Goal: Transaction & Acquisition: Purchase product/service

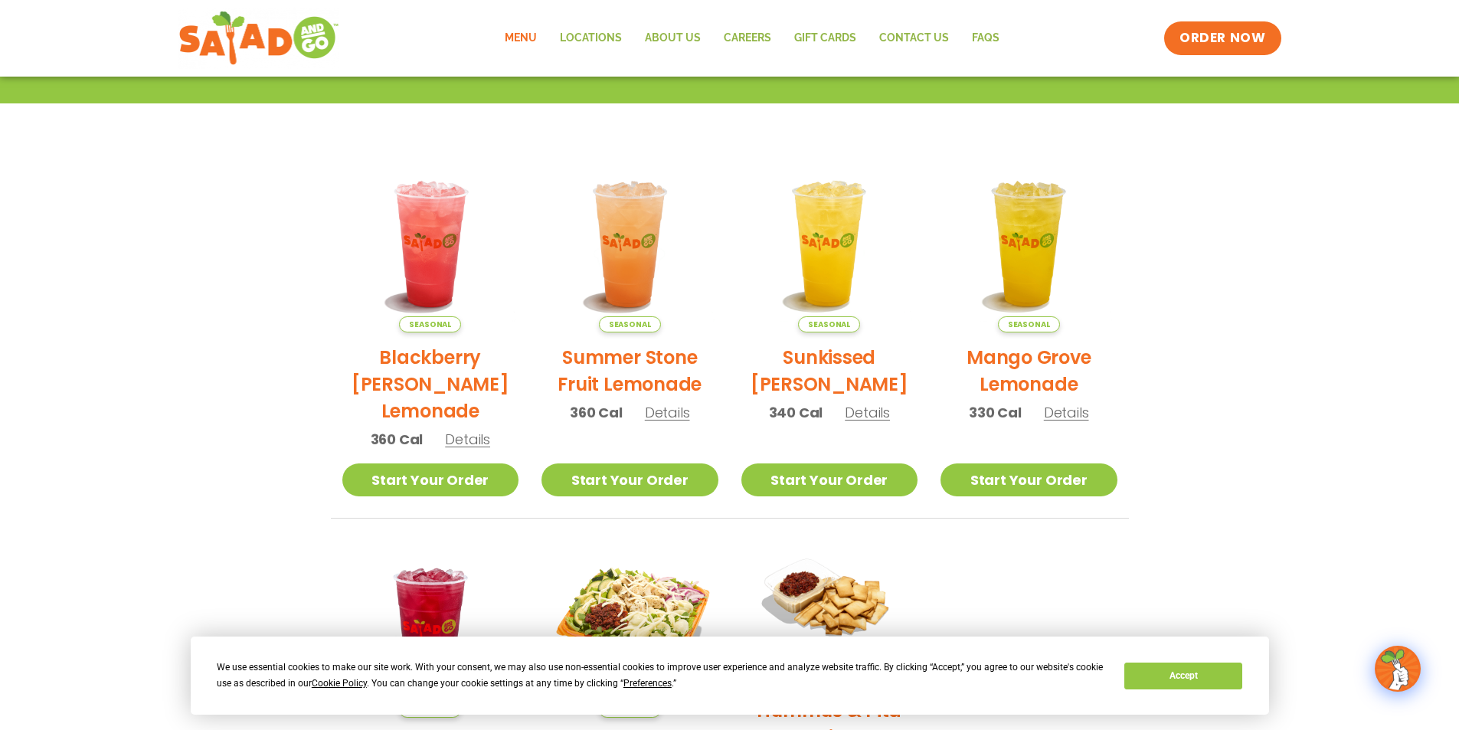
scroll to position [306, 0]
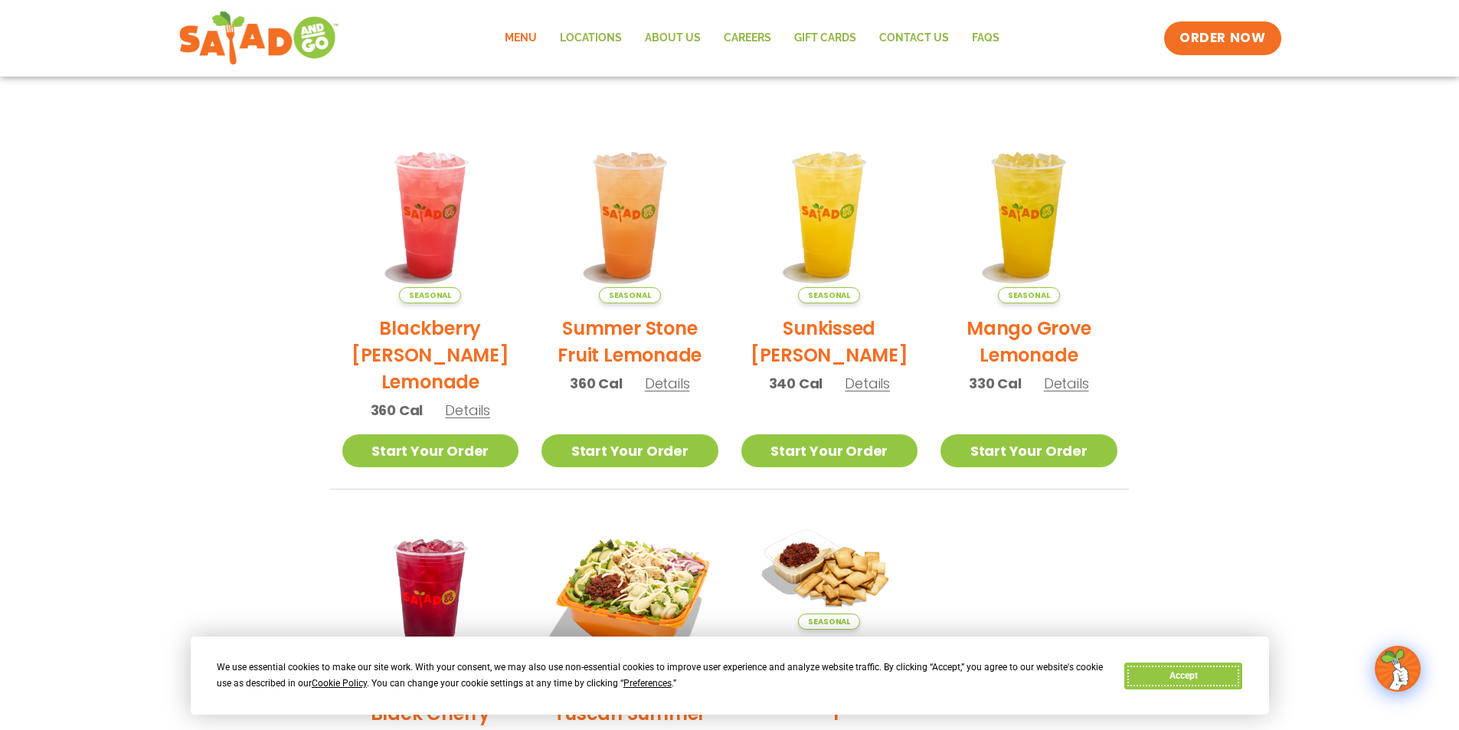
click at [1155, 670] on button "Accept" at bounding box center [1184, 676] width 118 height 27
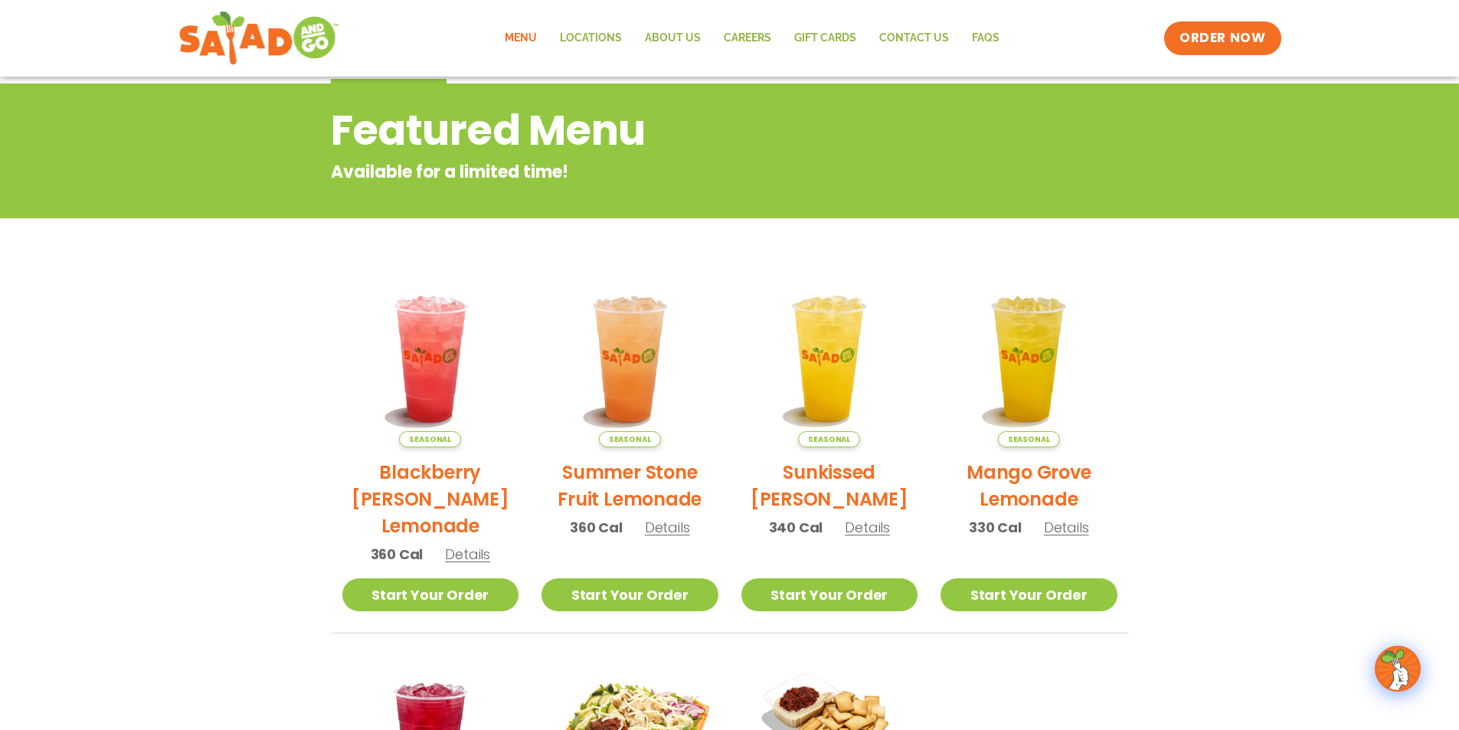
scroll to position [0, 0]
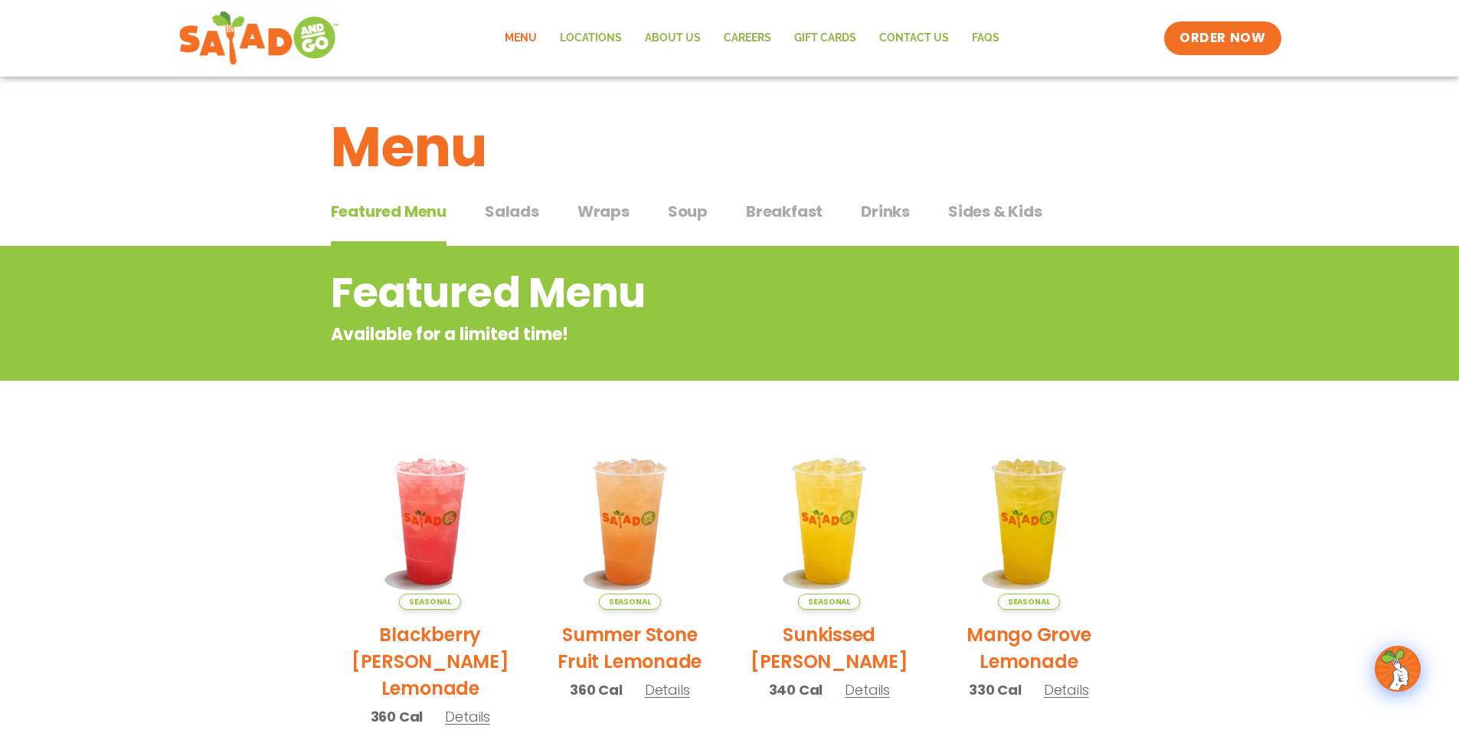
drag, startPoint x: 498, startPoint y: 188, endPoint x: 504, endPoint y: 195, distance: 9.8
click at [498, 188] on div "Menu" at bounding box center [729, 136] width 1459 height 118
click at [509, 209] on span "Salads" at bounding box center [512, 211] width 54 height 23
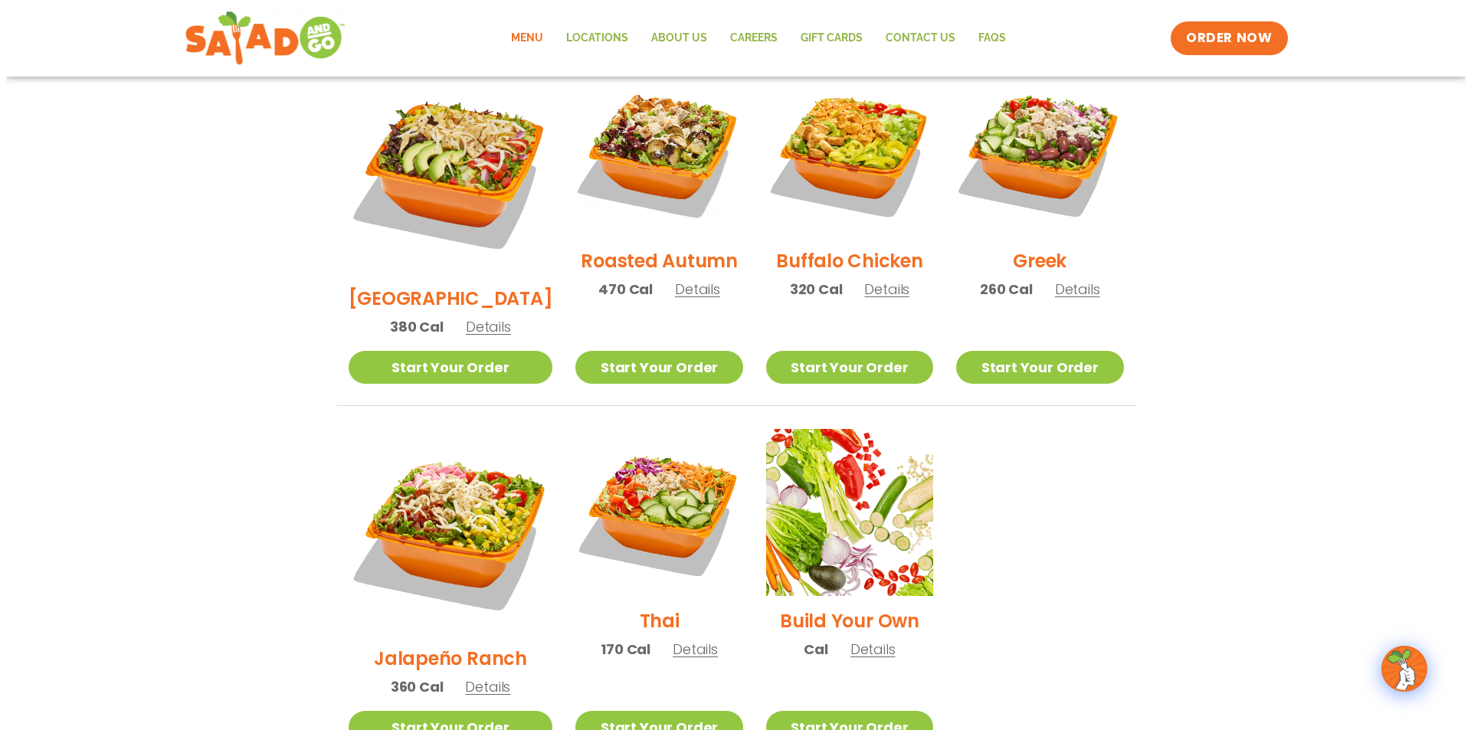
scroll to position [843, 0]
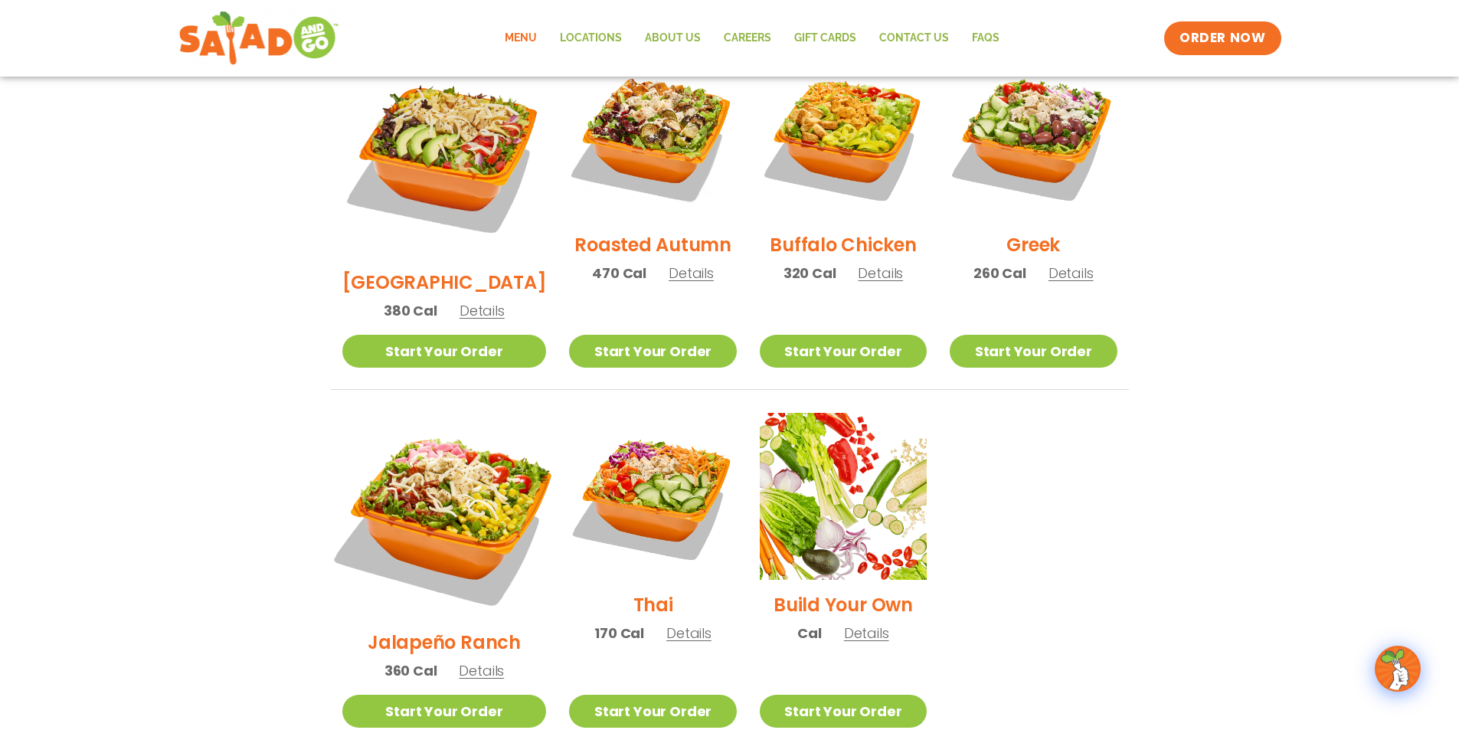
click at [401, 441] on img at bounding box center [444, 515] width 240 height 240
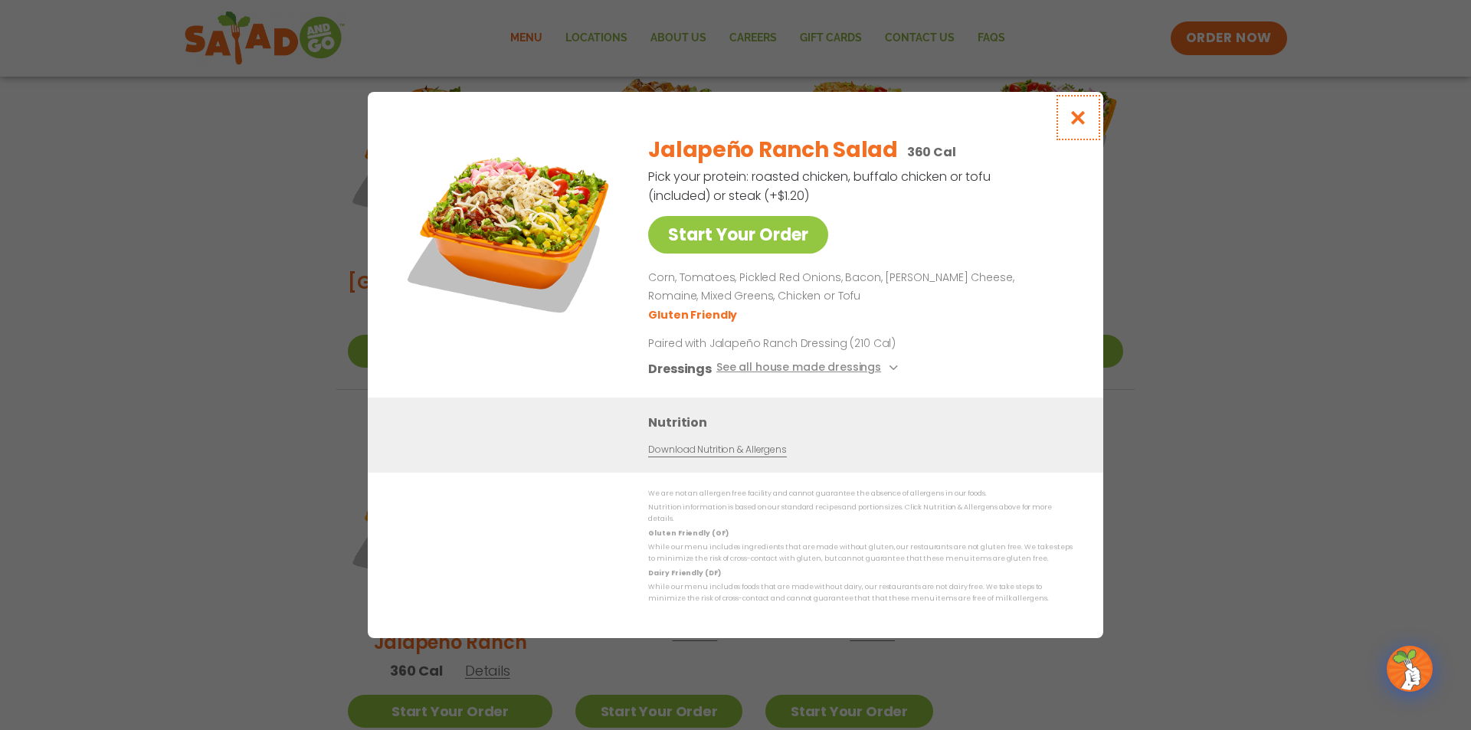
click at [1077, 121] on icon "Close modal" at bounding box center [1078, 118] width 19 height 16
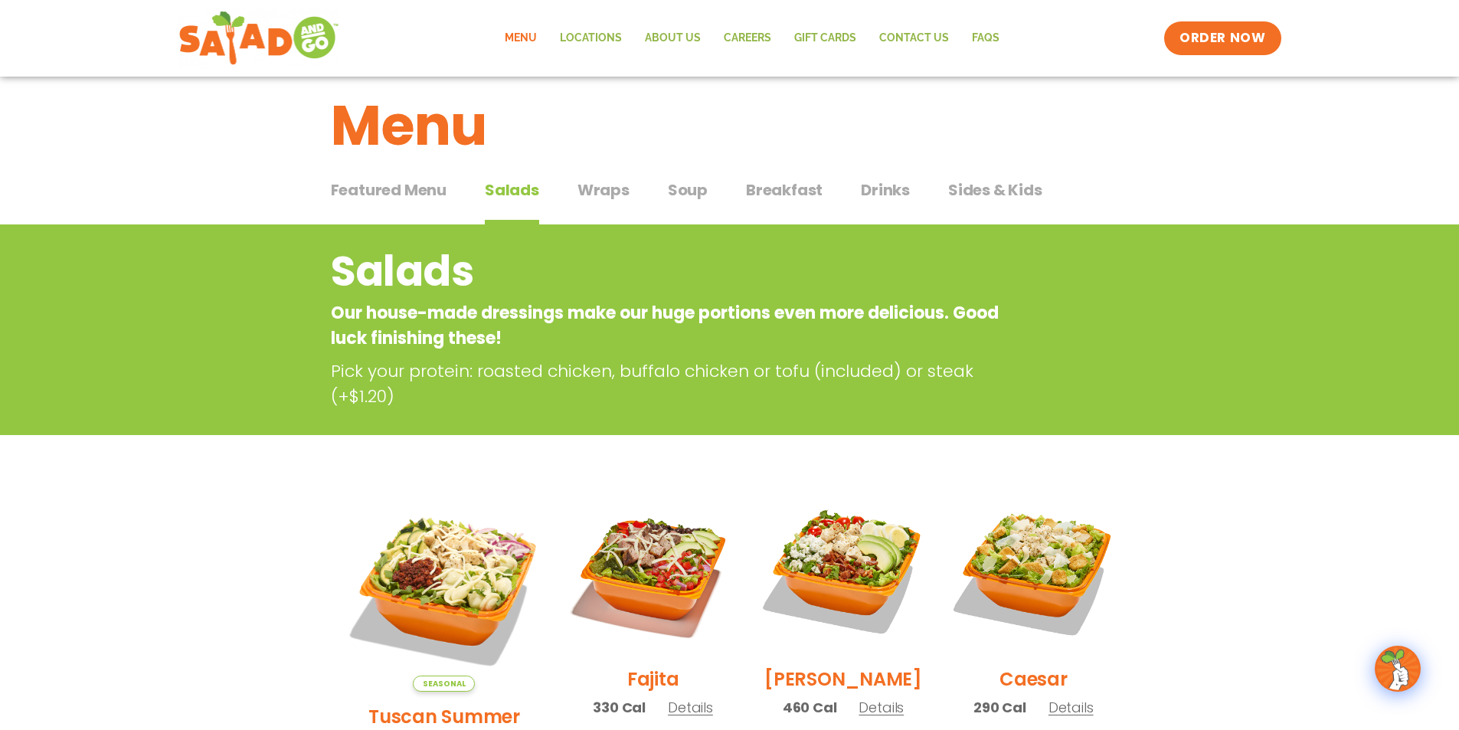
scroll to position [13, 0]
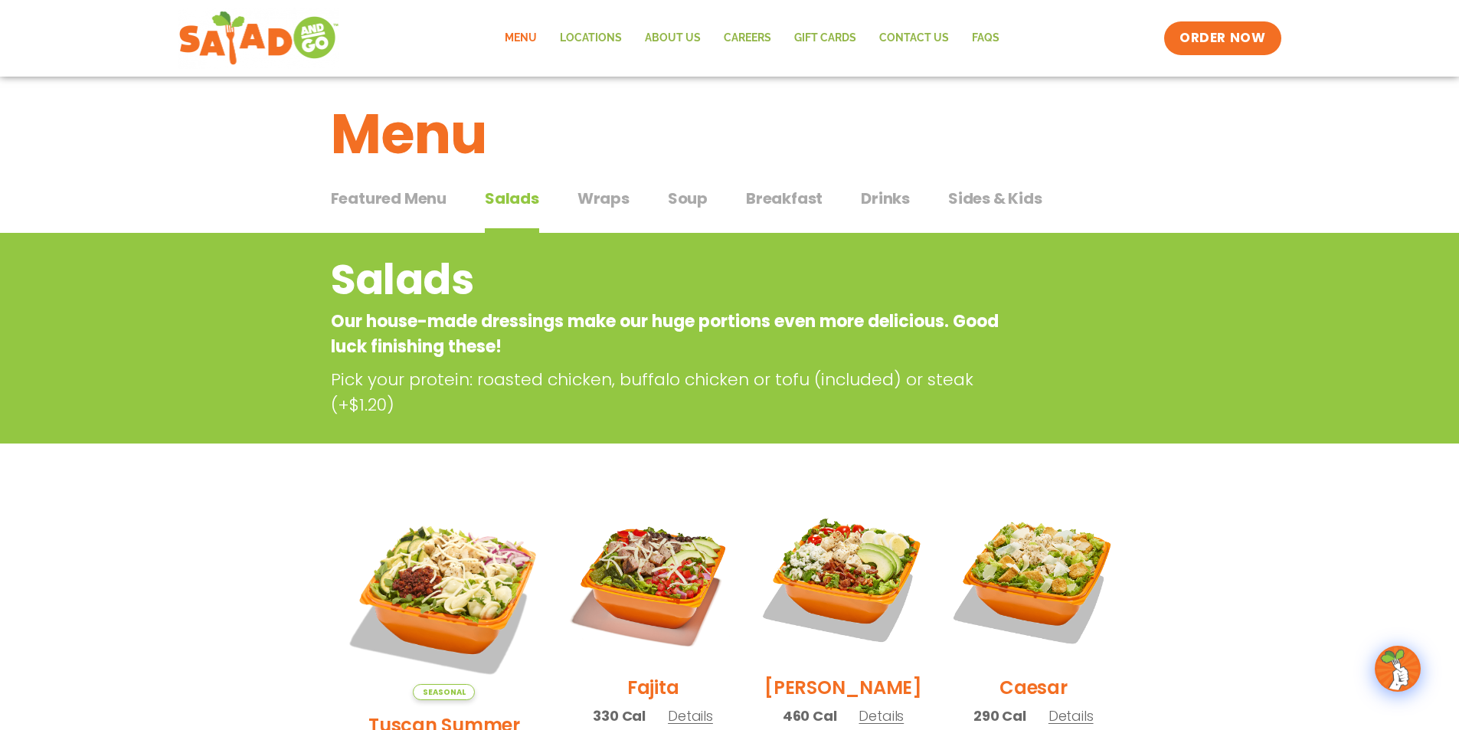
click at [604, 200] on span "Wraps" at bounding box center [604, 198] width 52 height 23
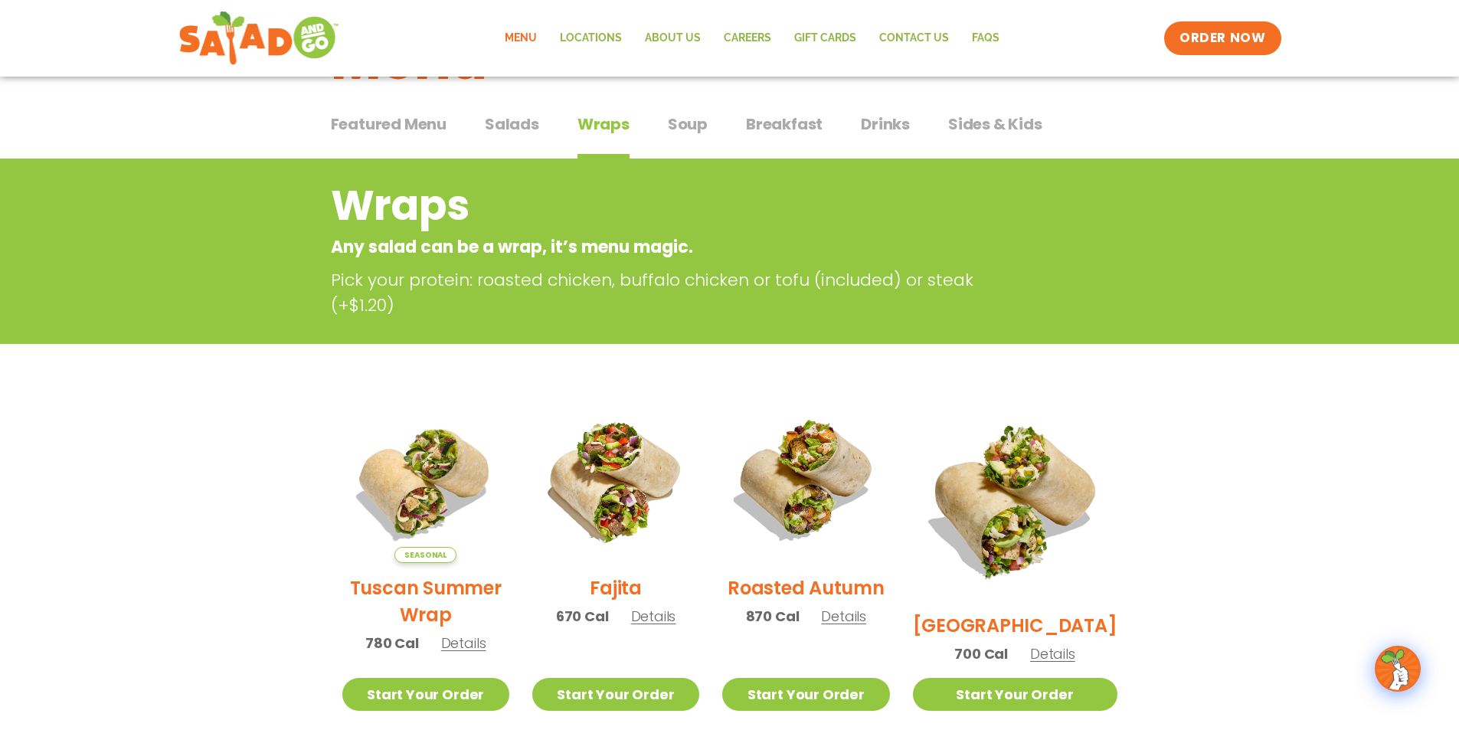
scroll to position [13, 0]
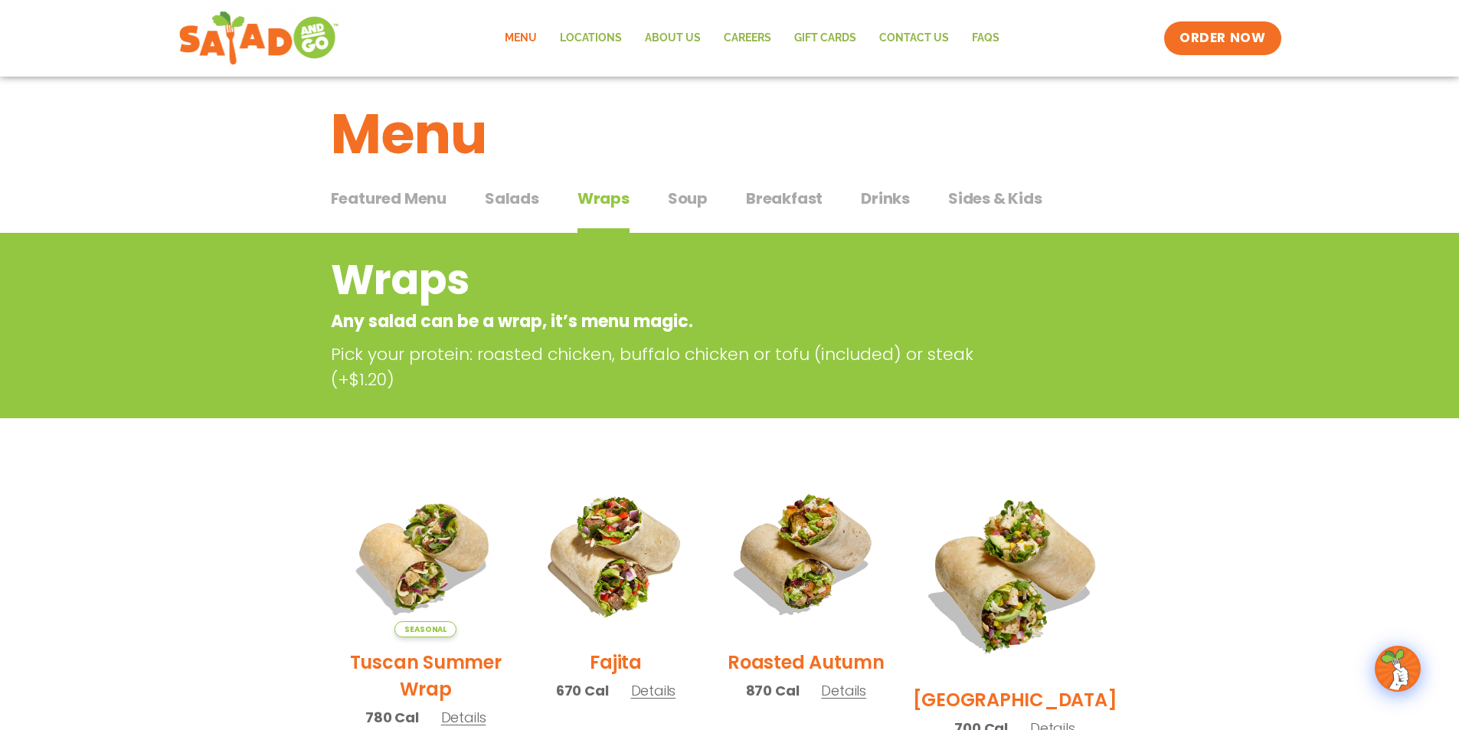
click at [791, 212] on button "Breakfast Breakfast" at bounding box center [784, 210] width 77 height 47
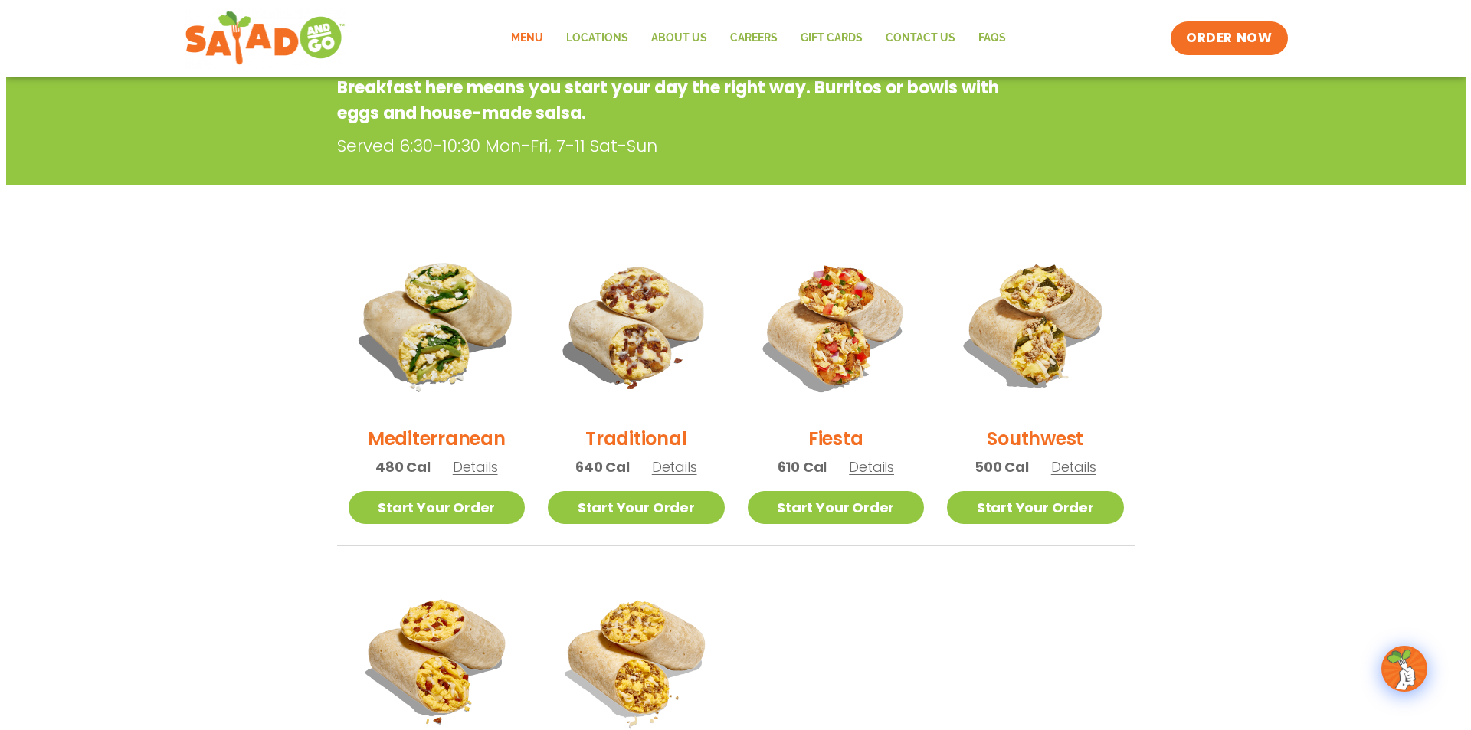
scroll to position [243, 0]
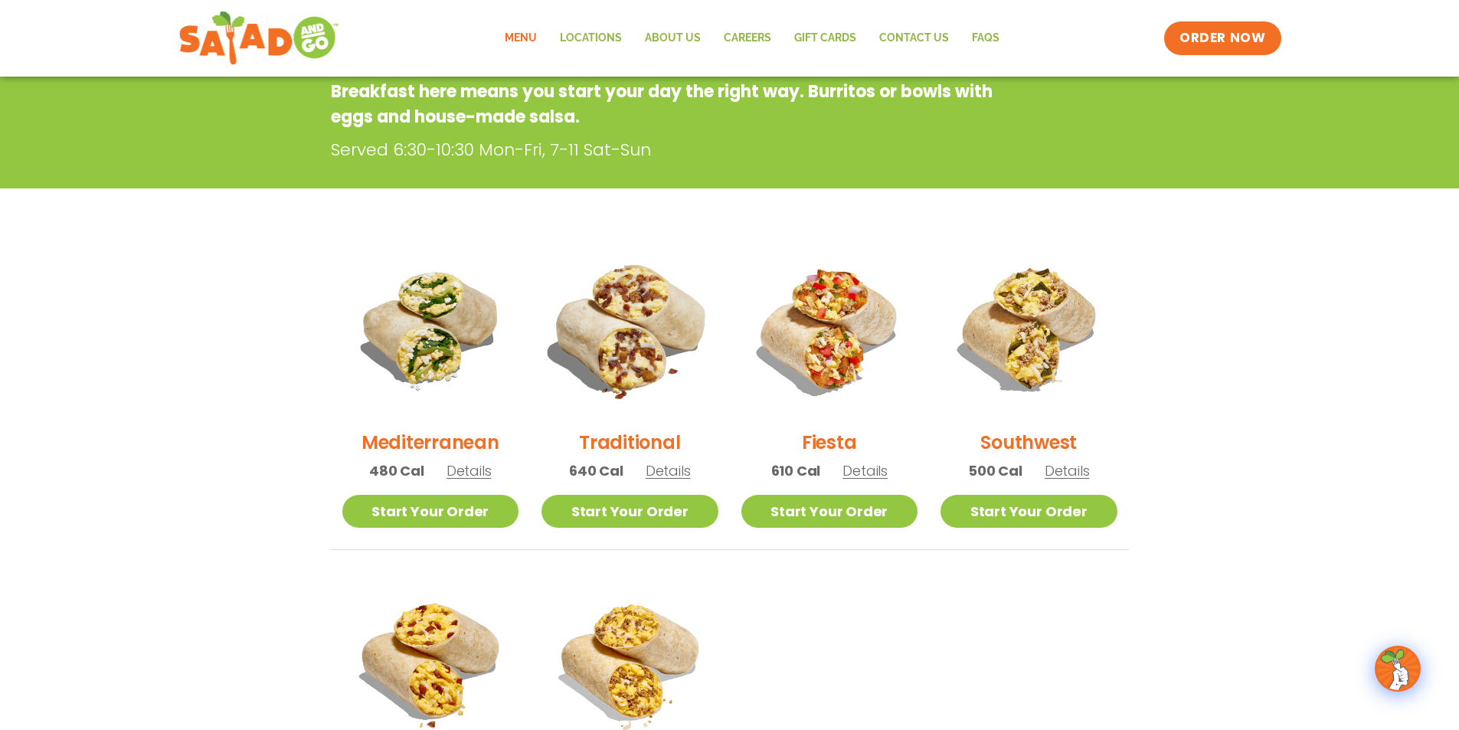
click at [604, 329] on img at bounding box center [630, 329] width 208 height 208
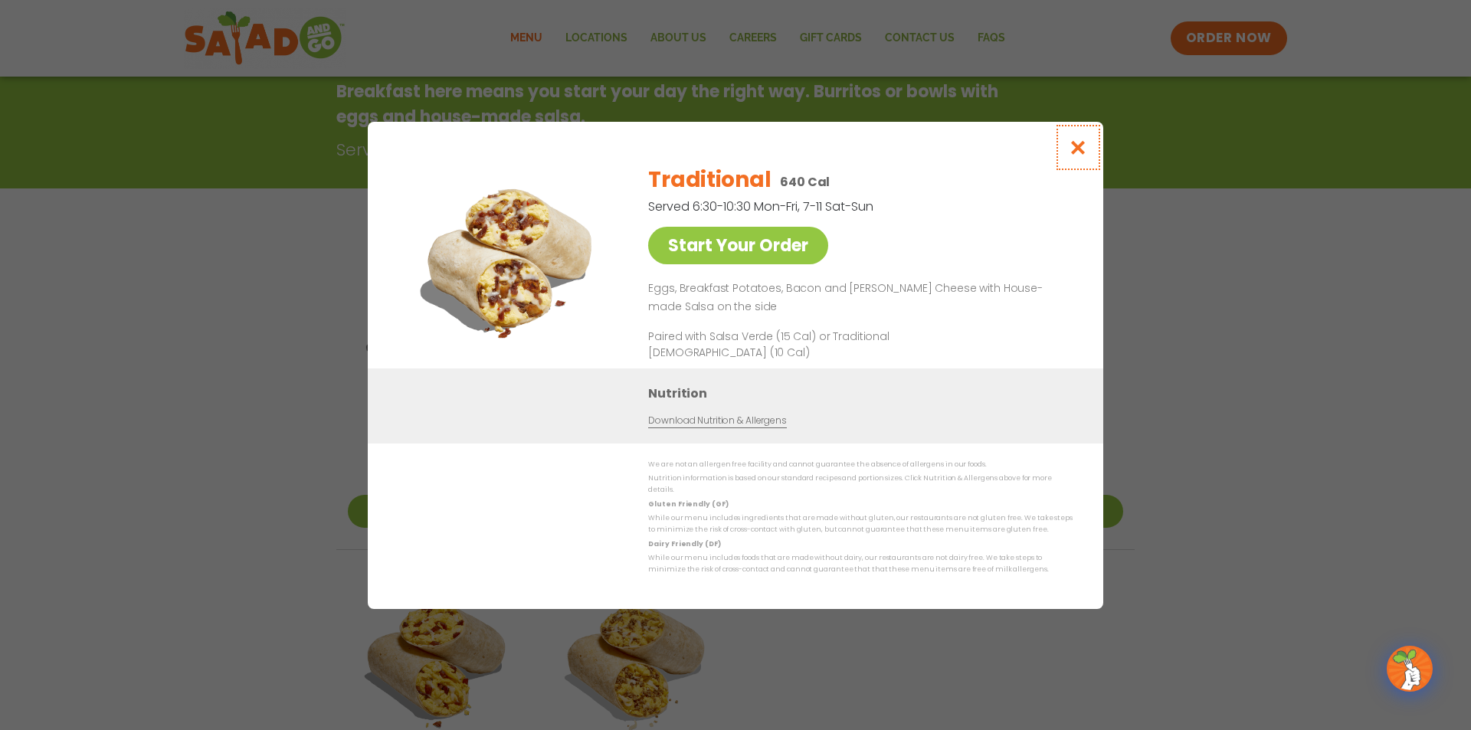
click at [1084, 148] on icon "Close modal" at bounding box center [1078, 147] width 19 height 16
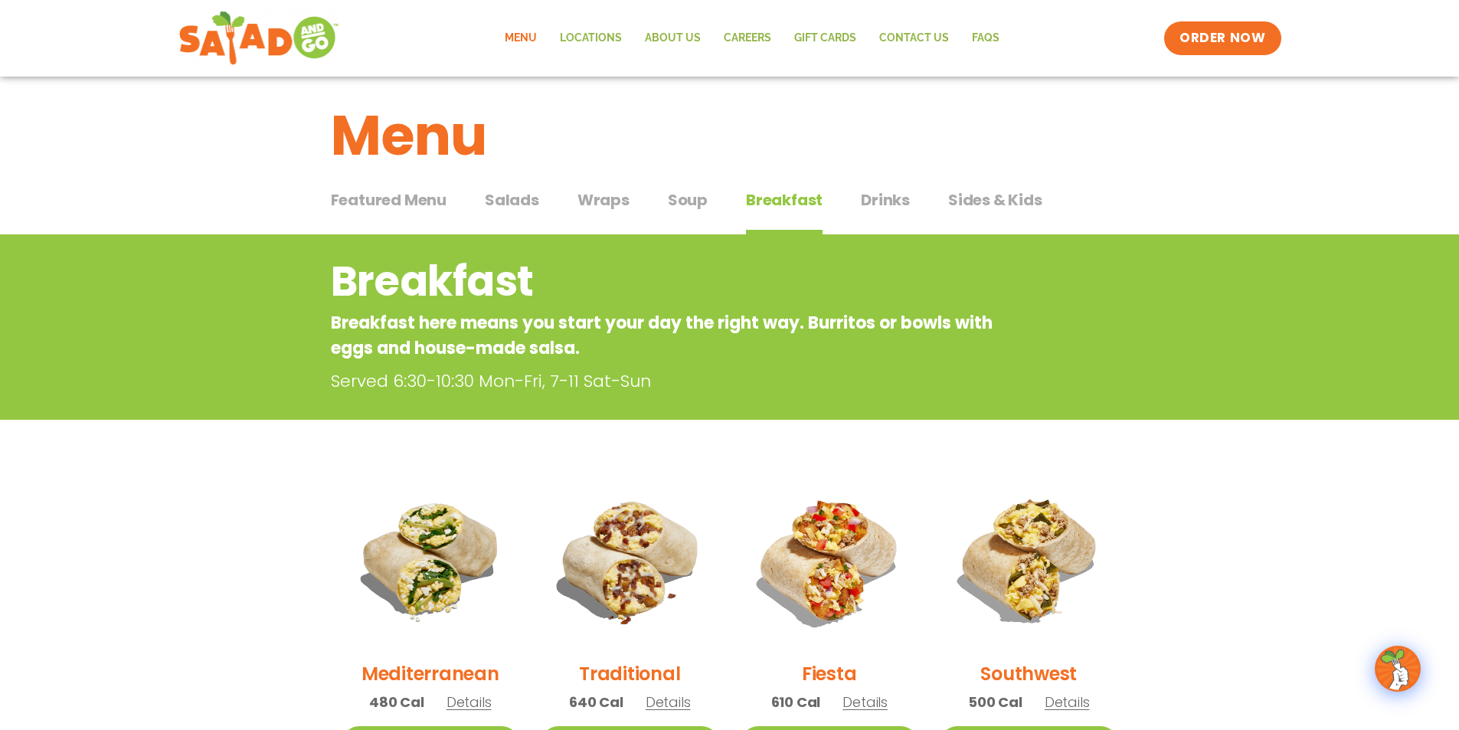
scroll to position [0, 0]
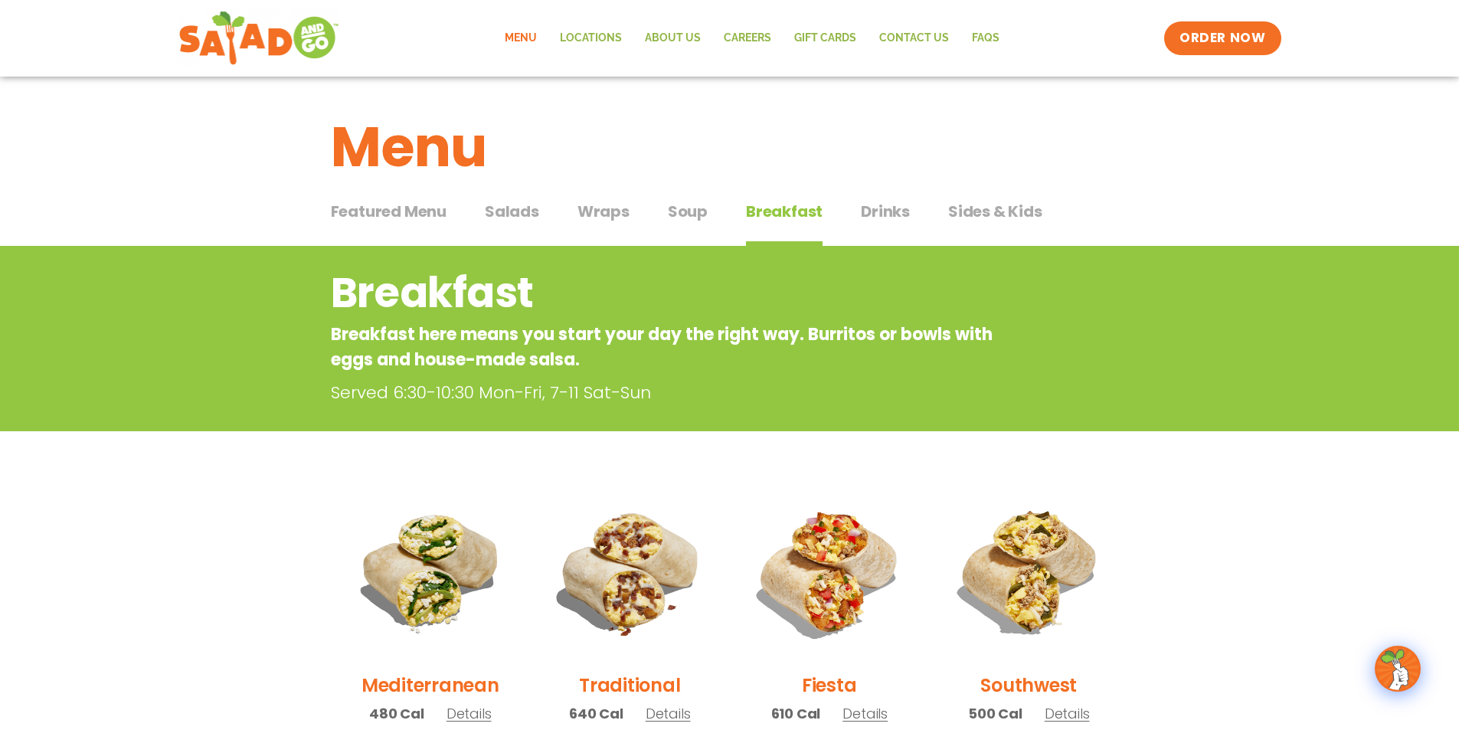
click at [616, 208] on span "Wraps" at bounding box center [604, 211] width 52 height 23
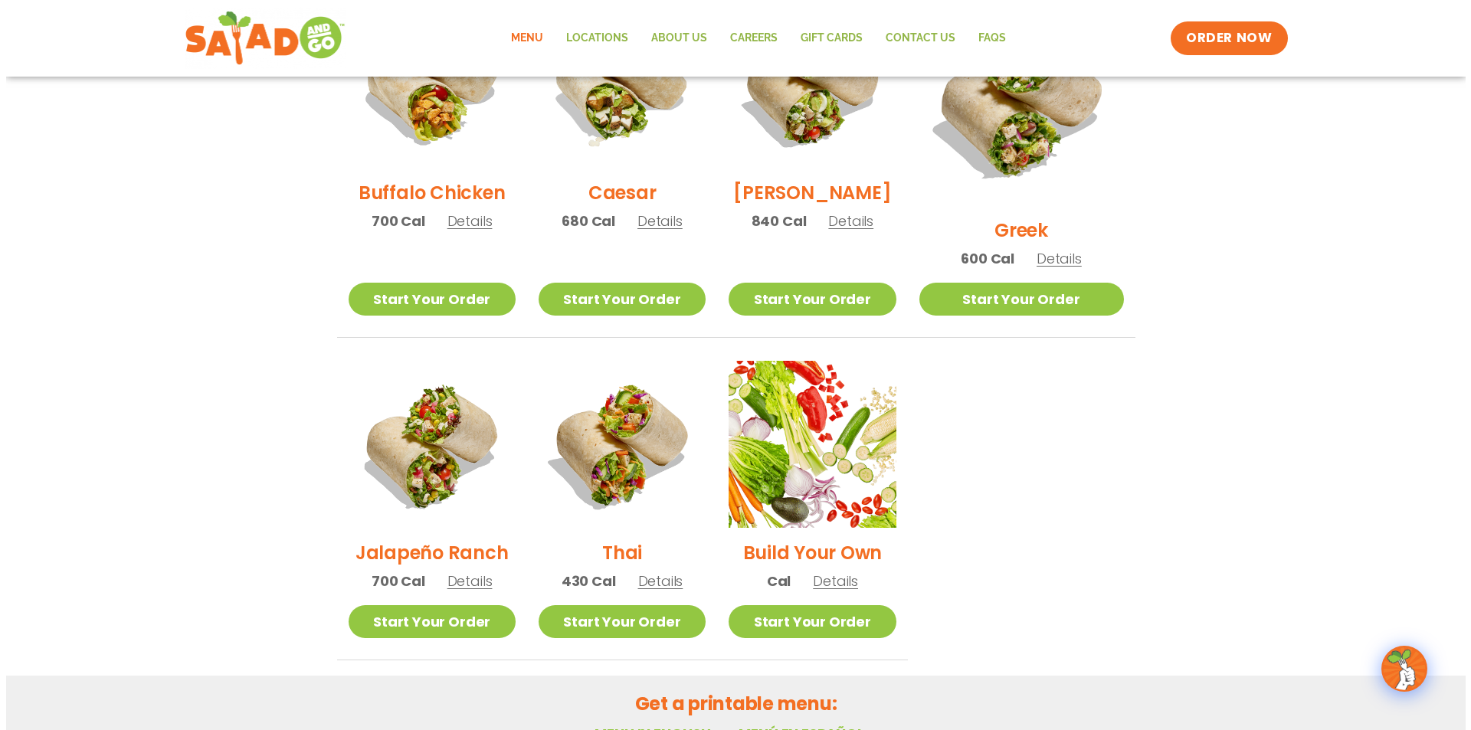
scroll to position [766, 0]
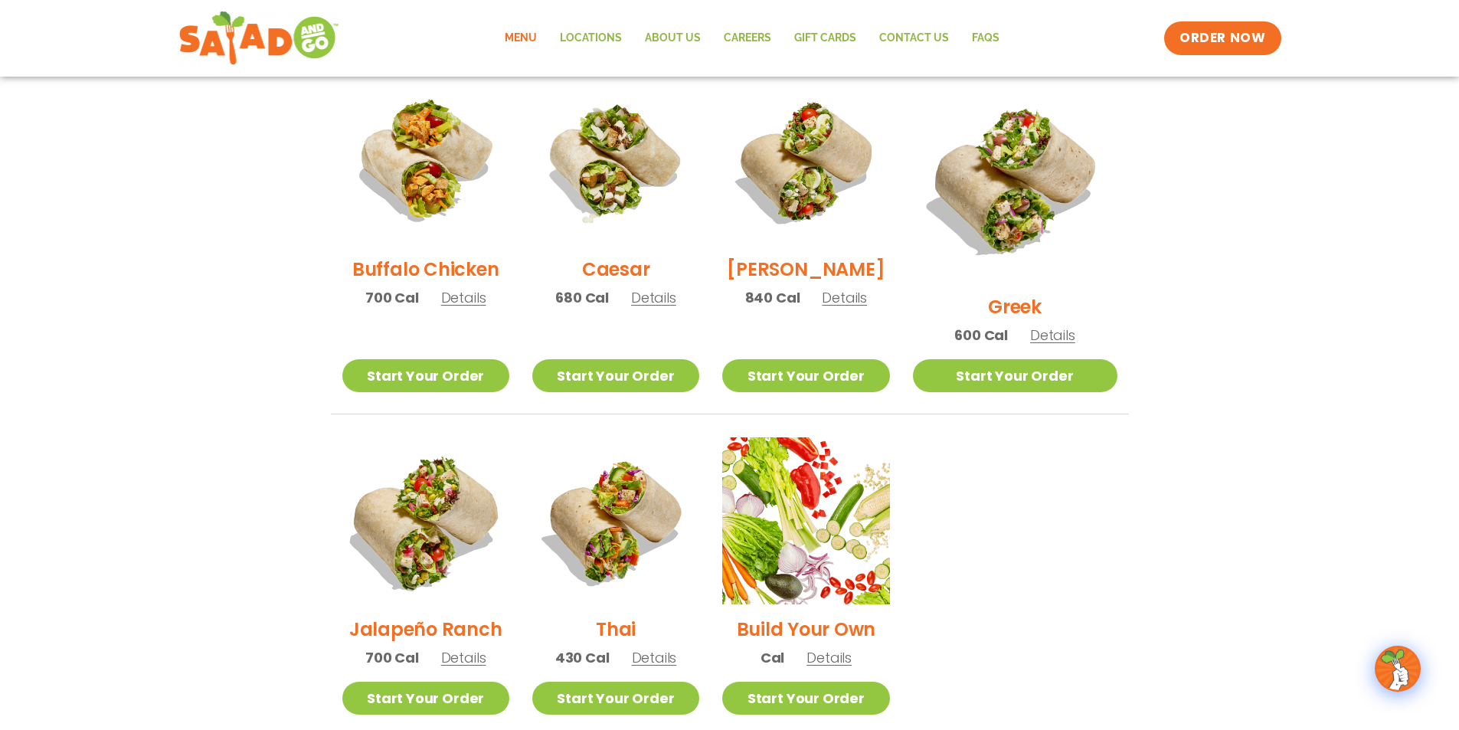
click at [447, 507] on img at bounding box center [425, 521] width 196 height 196
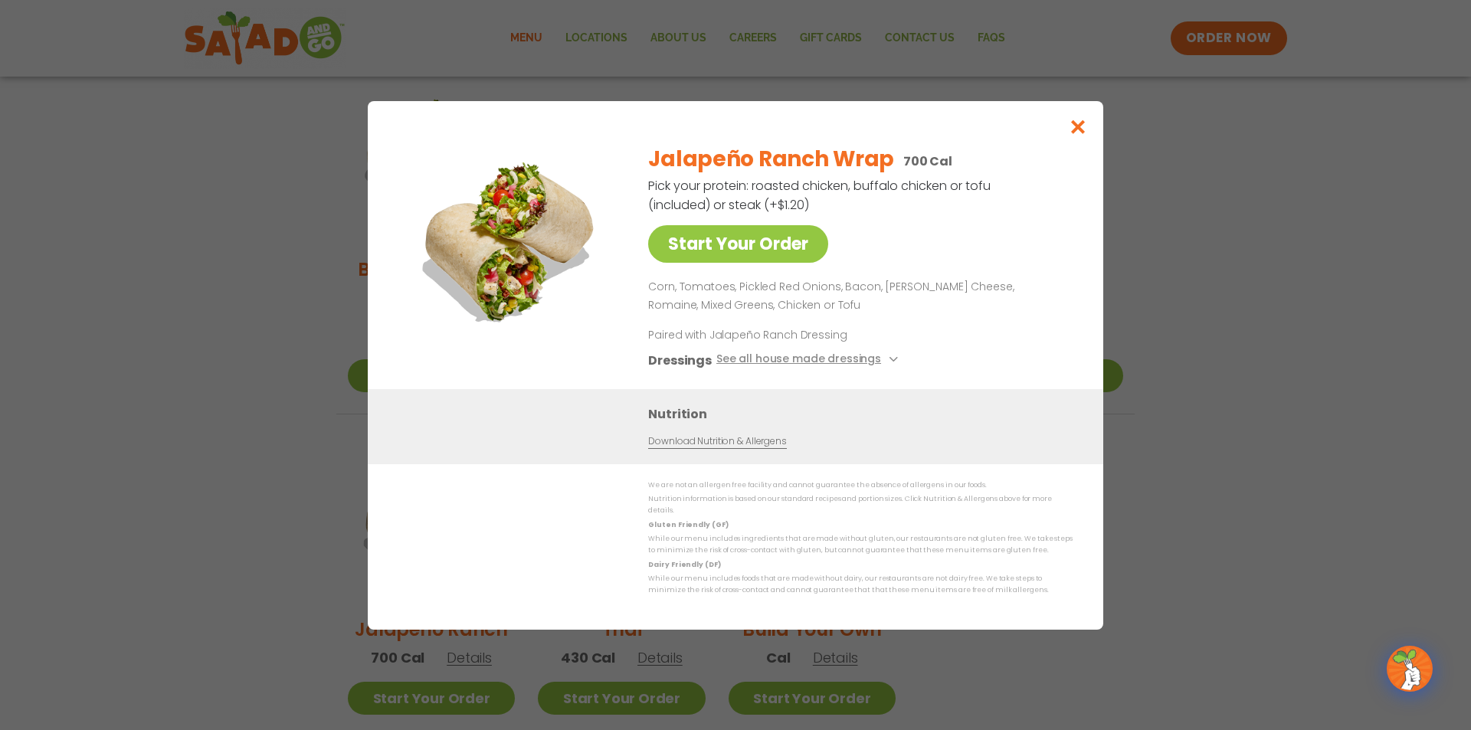
click at [197, 294] on div "Start Your Order Jalapeño Ranch Wrap 700 Cal Pick your protein: roasted chicken…" at bounding box center [735, 365] width 1471 height 730
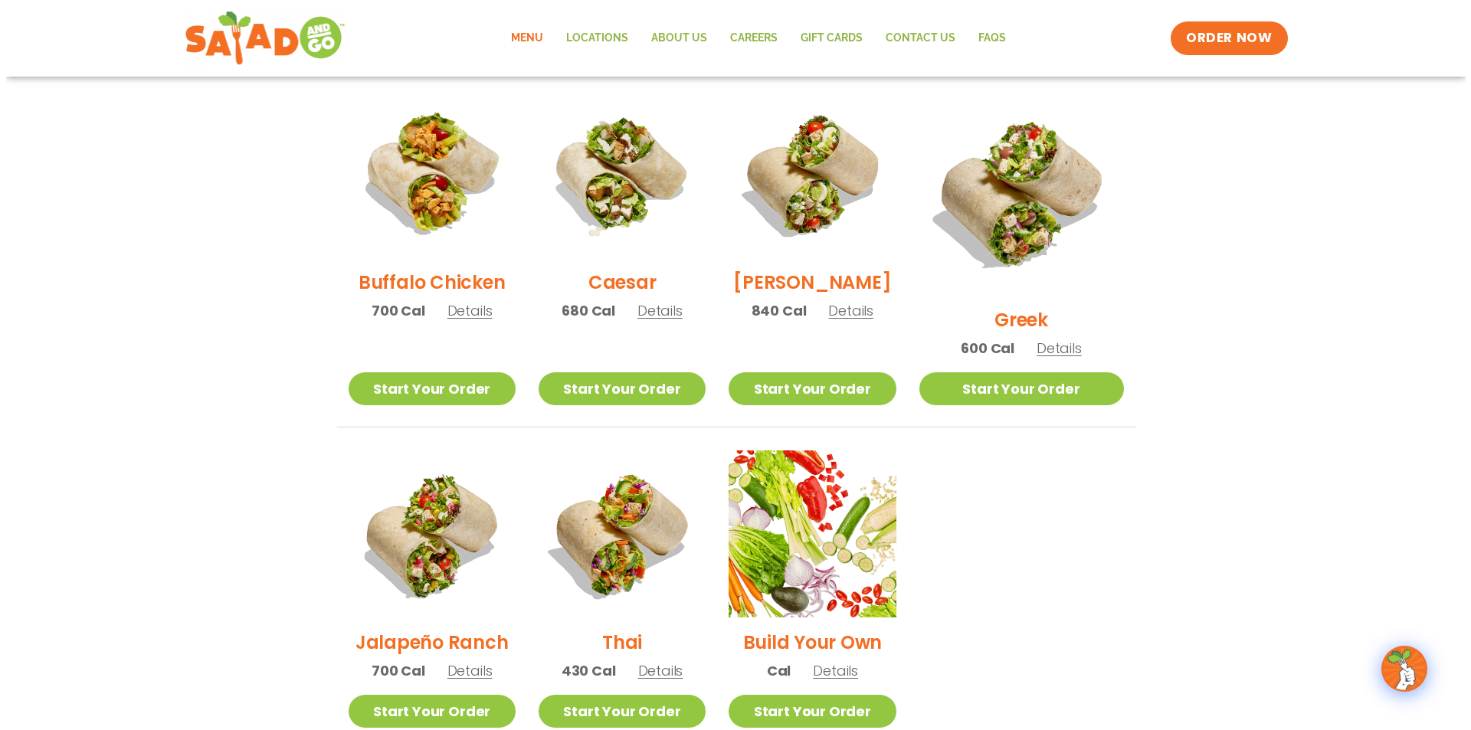
scroll to position [754, 0]
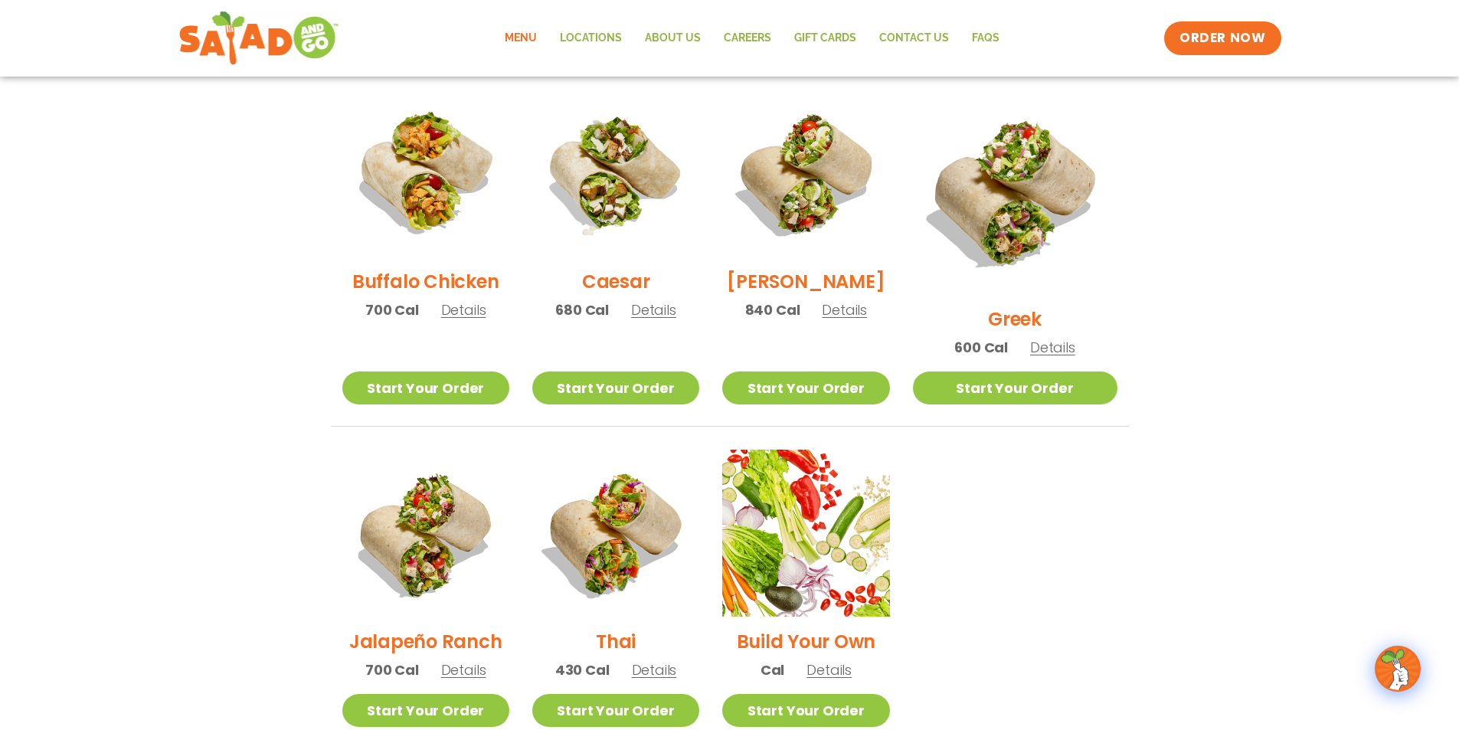
click at [817, 553] on img at bounding box center [805, 533] width 167 height 167
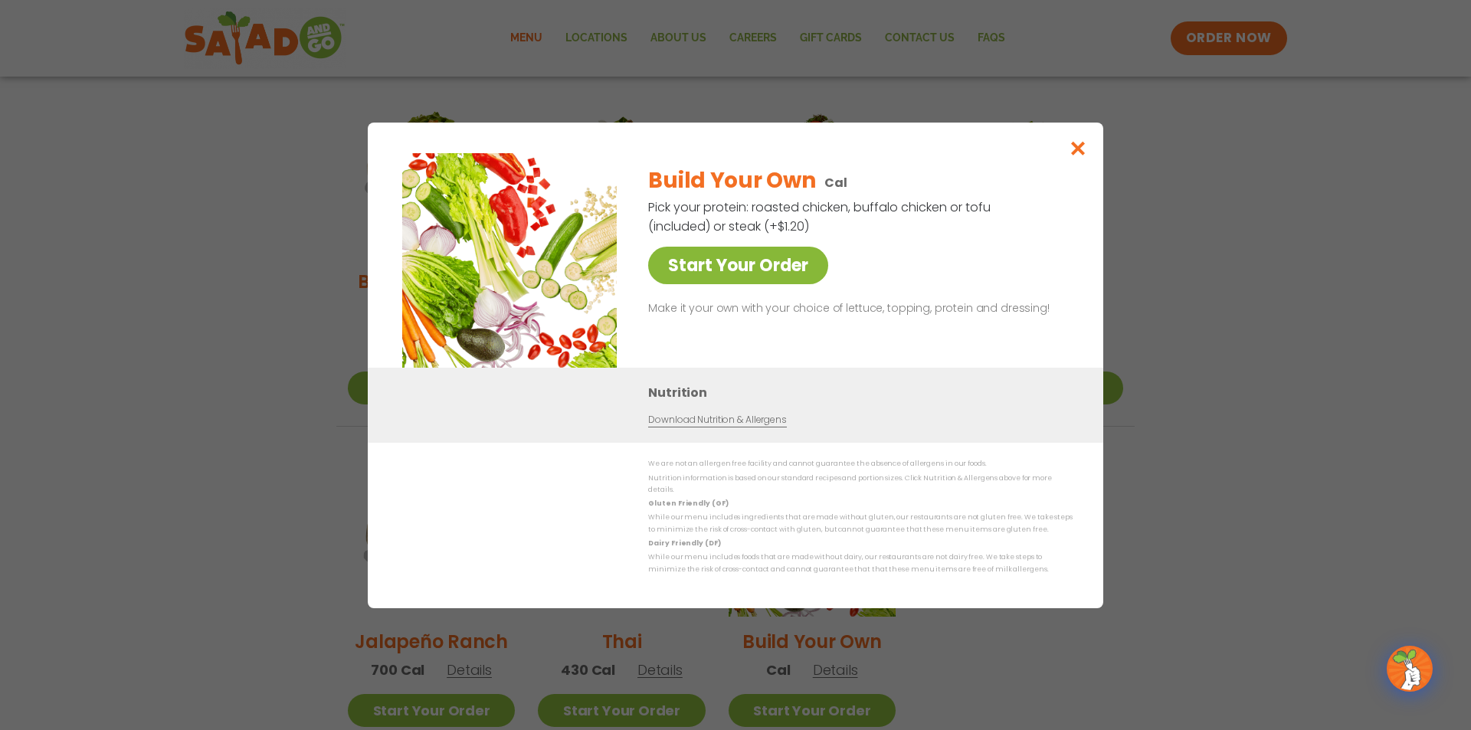
click at [732, 274] on link "Start Your Order" at bounding box center [738, 266] width 180 height 38
